Goal: Communication & Community: Participate in discussion

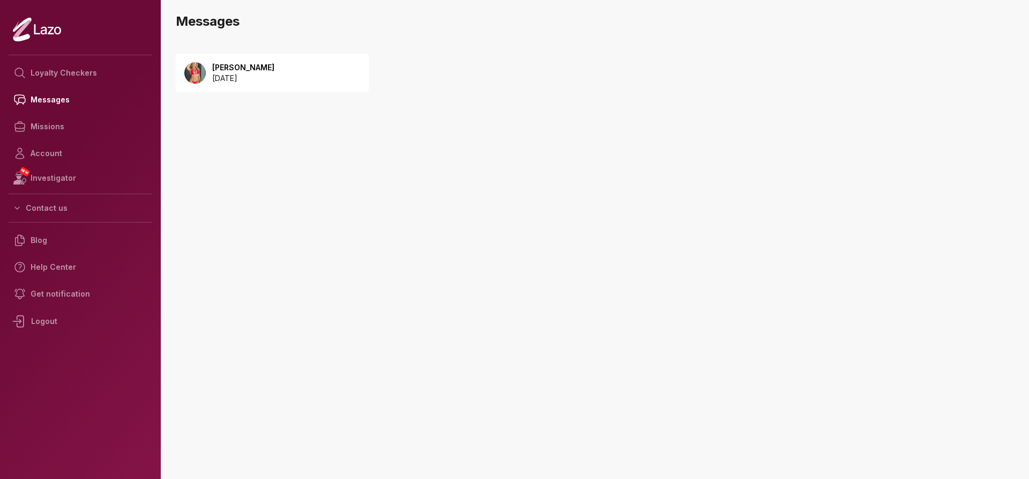
click at [222, 74] on p "[DATE]" at bounding box center [243, 78] width 62 height 11
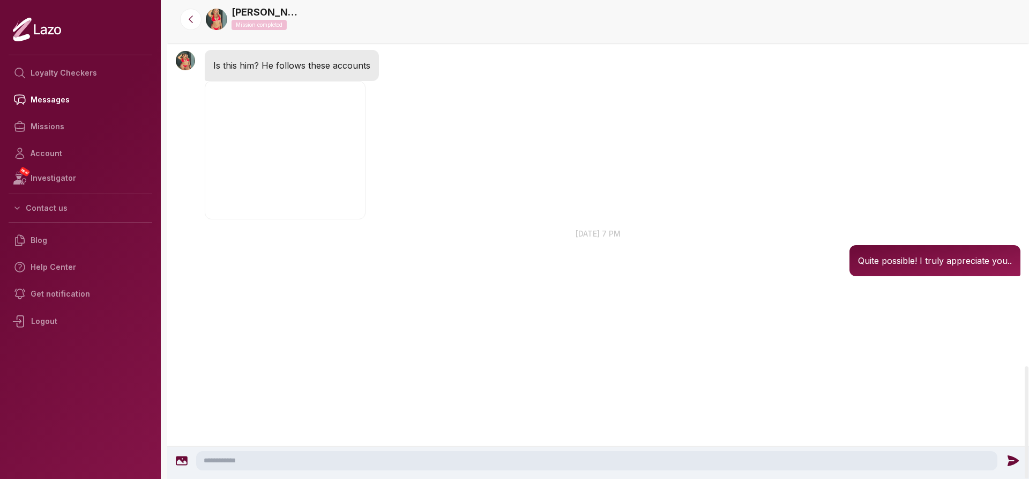
scroll to position [1593, 0]
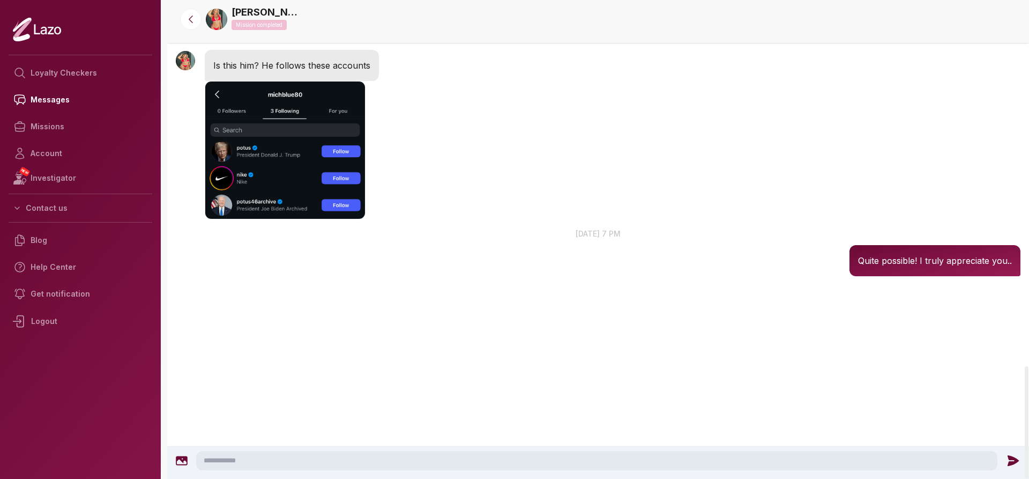
click at [231, 458] on textarea at bounding box center [596, 460] width 801 height 19
type textarea "**********"
click at [1012, 460] on icon at bounding box center [1015, 460] width 14 height 14
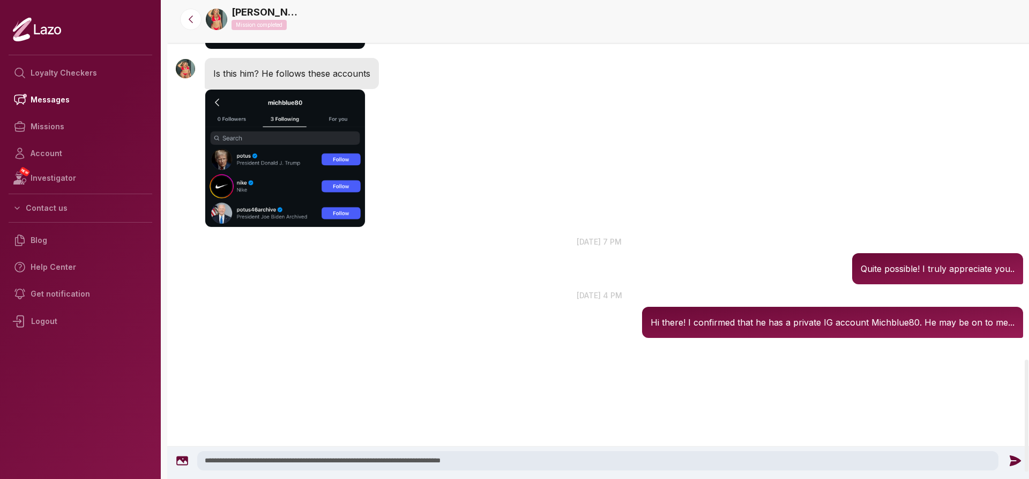
scroll to position [1533, 0]
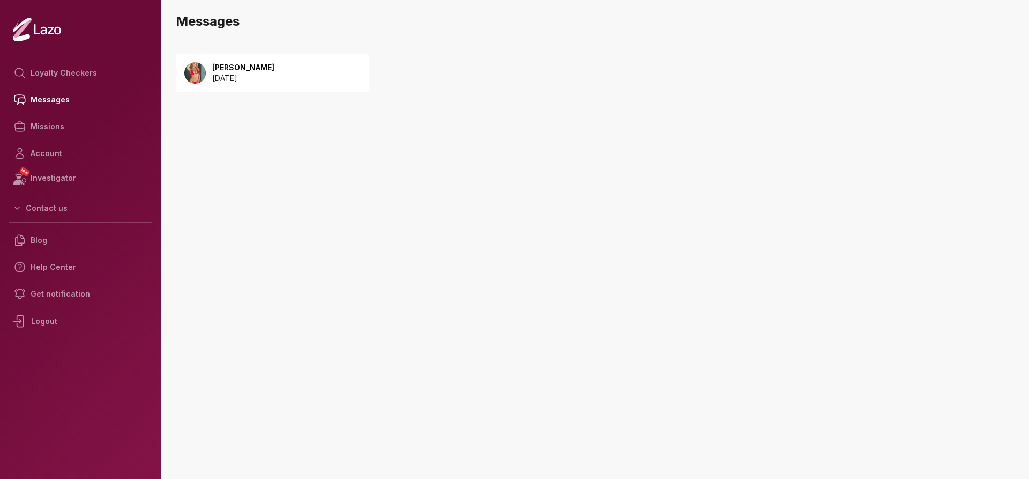
click at [244, 78] on p "[DATE]" at bounding box center [243, 78] width 62 height 11
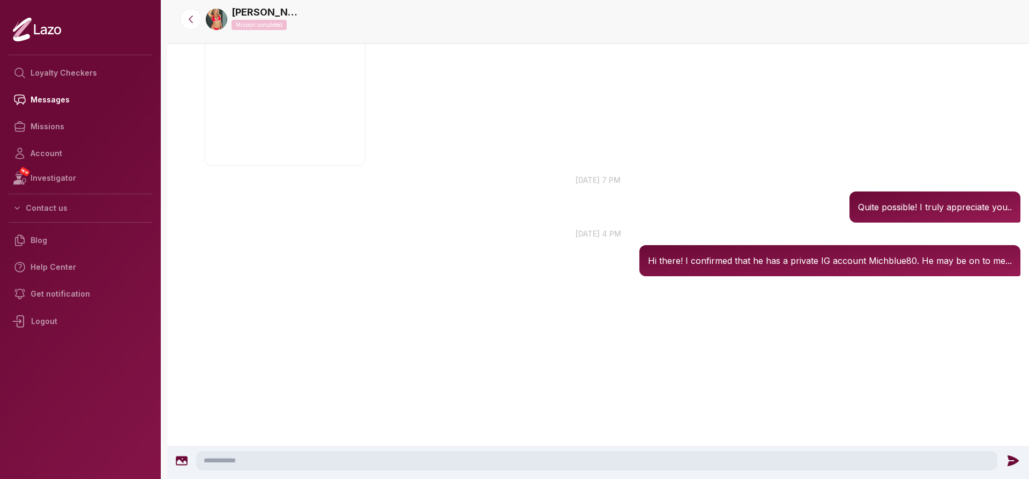
scroll to position [1610, 0]
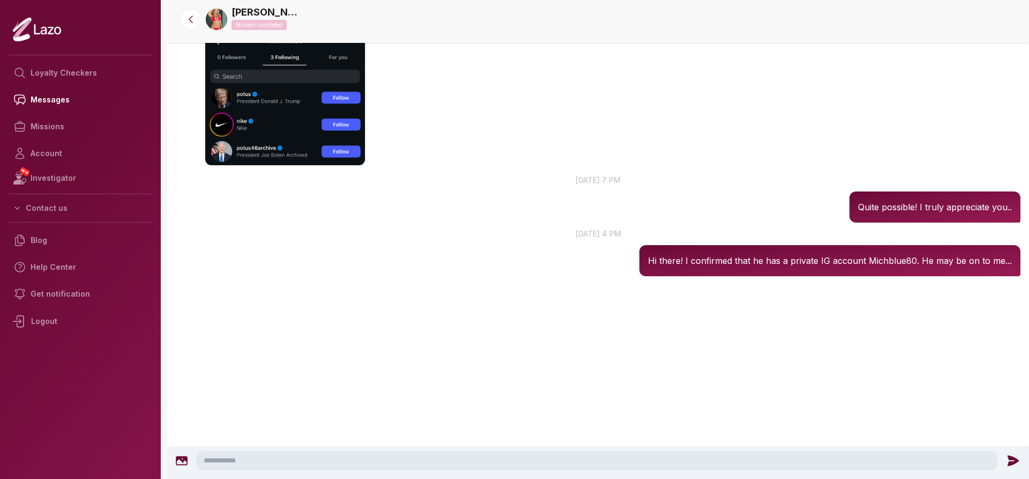
click at [235, 464] on textarea at bounding box center [596, 460] width 801 height 19
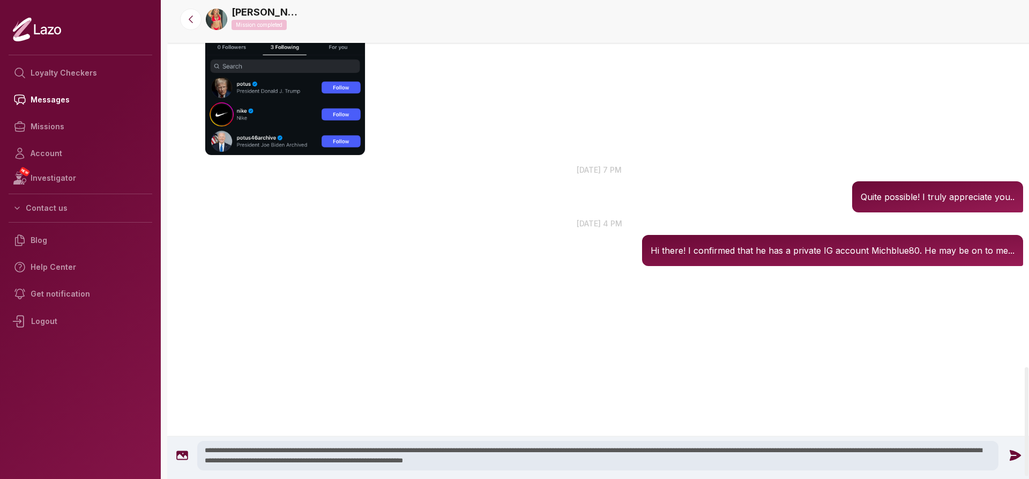
type textarea "**********"
click at [1012, 452] on icon at bounding box center [1015, 455] width 11 height 11
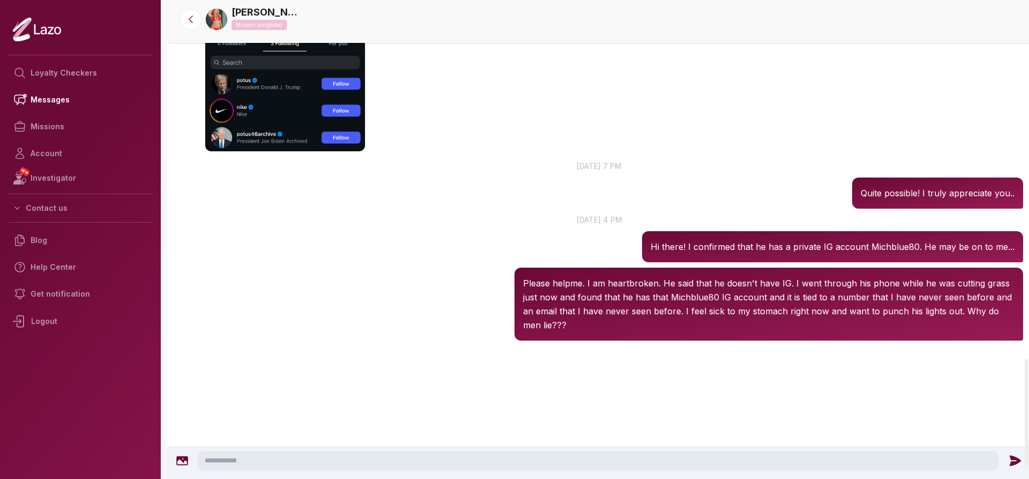
scroll to position [1574, 0]
